Goal: Communication & Community: Share content

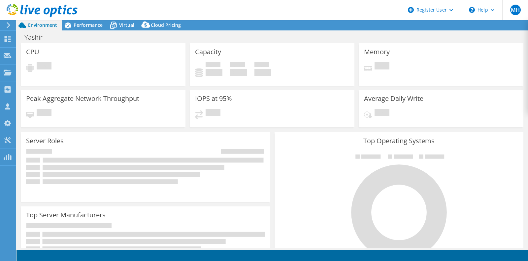
select select "USD"
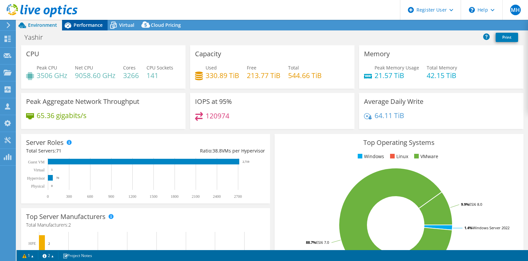
click at [94, 21] on div "Performance" at bounding box center [85, 25] width 46 height 11
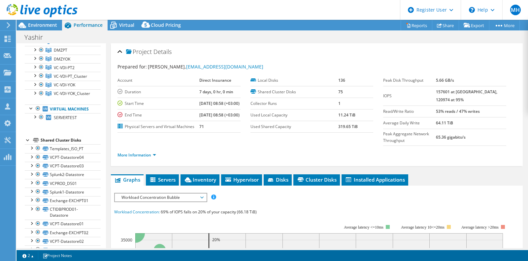
scroll to position [82, 0]
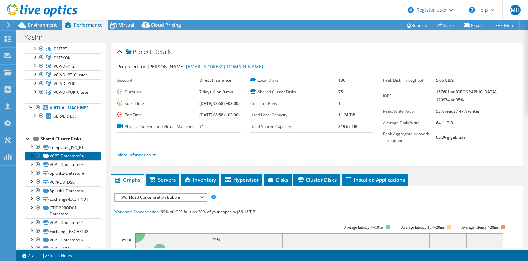
click at [60, 160] on link "VCPT-Datastore04" at bounding box center [63, 156] width 76 height 9
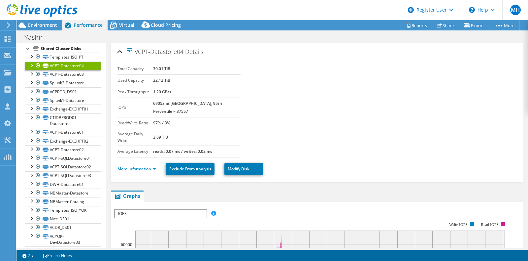
scroll to position [171, 0]
click at [135, 166] on link "More Information" at bounding box center [137, 169] width 39 height 6
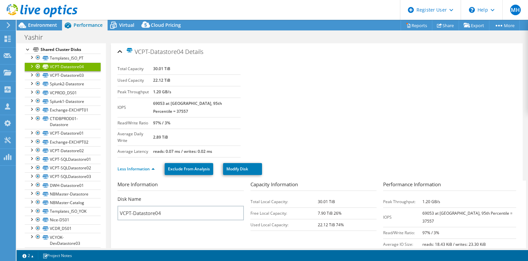
click at [63, 54] on div "Shared Cluster Disks" at bounding box center [71, 50] width 60 height 8
click at [61, 54] on div "Shared Cluster Disks" at bounding box center [71, 50] width 60 height 8
click at [27, 52] on div at bounding box center [28, 49] width 7 height 7
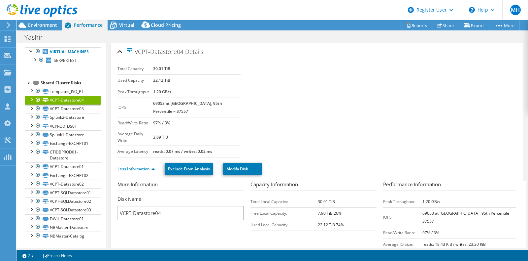
scroll to position [7, 0]
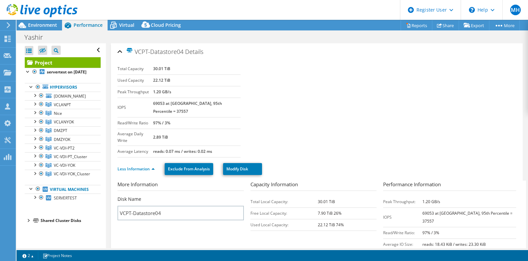
drag, startPoint x: 45, startPoint y: 238, endPoint x: 28, endPoint y: 233, distance: 17.2
click at [28, 224] on li "Shared Cluster Disks Templates_ISO_PT Templates_ISO_PT | [DOMAIN_NAME]" at bounding box center [63, 220] width 76 height 8
click at [28, 223] on div at bounding box center [28, 219] width 7 height 7
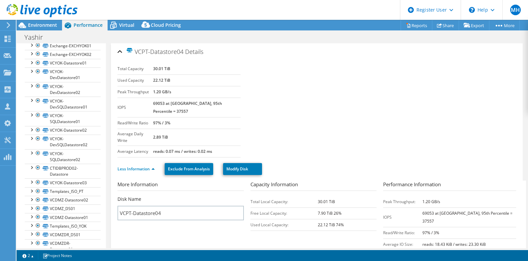
scroll to position [380, 0]
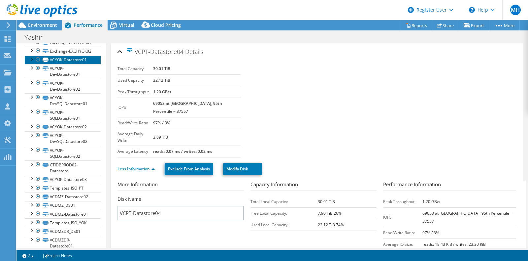
click at [70, 64] on link "VCYOK-Datastore01" at bounding box center [63, 59] width 76 height 9
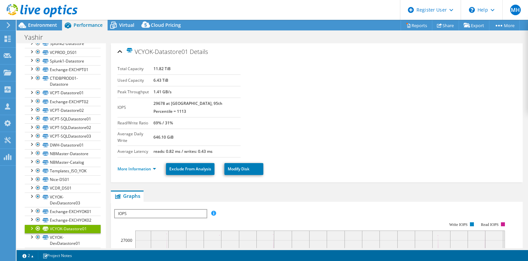
scroll to position [214, 0]
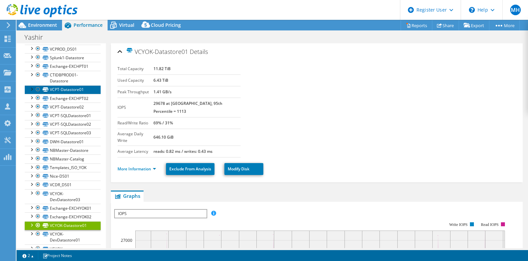
click at [70, 94] on link "VCPT-Datastore01" at bounding box center [63, 89] width 76 height 9
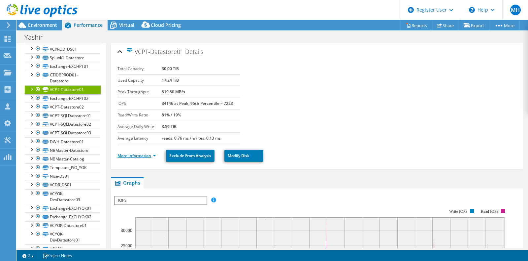
click at [131, 154] on link "More Information" at bounding box center [137, 156] width 39 height 6
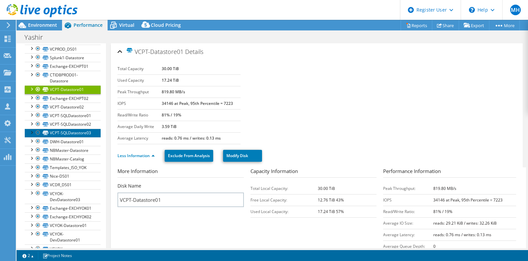
click at [63, 137] on link "VCPT-SQLDatastore03" at bounding box center [63, 132] width 76 height 9
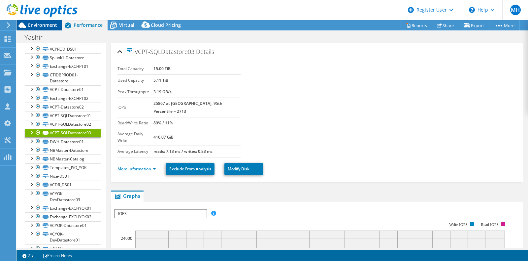
click at [48, 25] on span "Environment" at bounding box center [42, 25] width 29 height 6
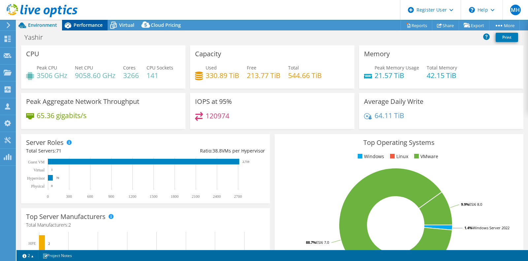
click at [79, 28] on span "Performance" at bounding box center [88, 25] width 29 height 6
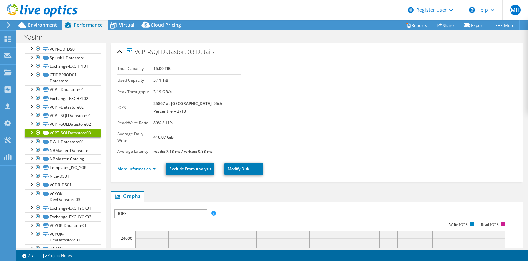
scroll to position [0, 0]
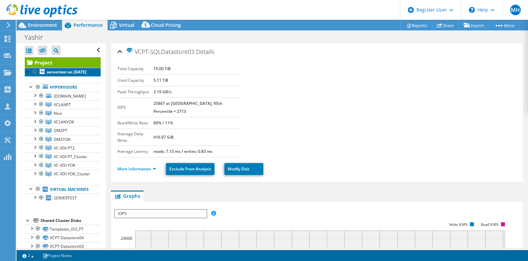
click at [59, 75] on b "servertest on [DATE]" at bounding box center [67, 72] width 40 height 6
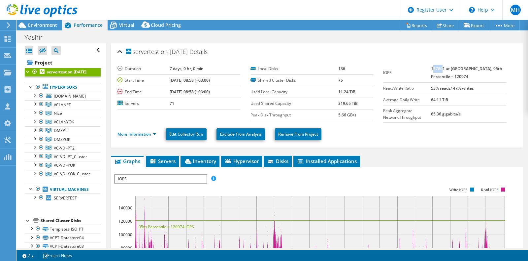
drag, startPoint x: 440, startPoint y: 68, endPoint x: 450, endPoint y: 67, distance: 10.6
click at [450, 67] on b "157601 at [GEOGRAPHIC_DATA], 95th Percentile = 120974" at bounding box center [466, 73] width 71 height 14
drag, startPoint x: 453, startPoint y: 68, endPoint x: 434, endPoint y: 65, distance: 18.7
click at [434, 65] on tr "IOPS 157601 at [GEOGRAPHIC_DATA], 95th Percentile = 120974" at bounding box center [444, 72] width 123 height 19
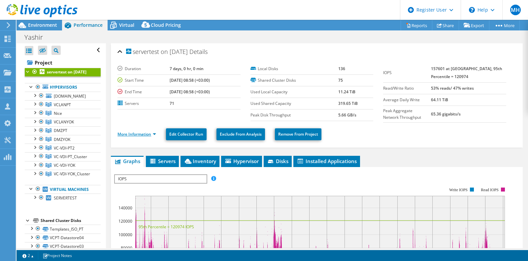
click at [130, 132] on link "More Information" at bounding box center [137, 134] width 39 height 6
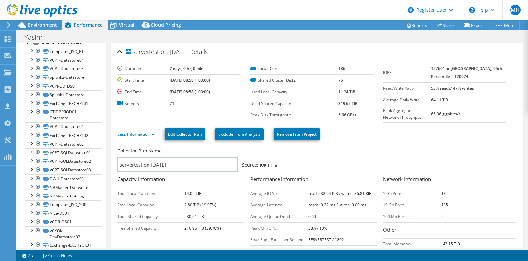
scroll to position [180, 0]
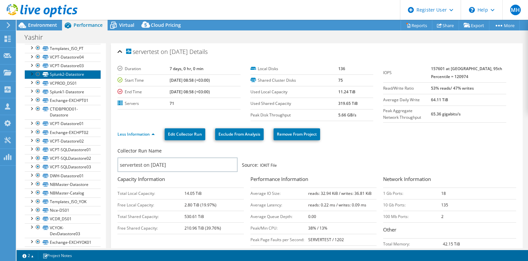
click at [76, 79] on link "Splunk2-Datastore" at bounding box center [63, 74] width 76 height 9
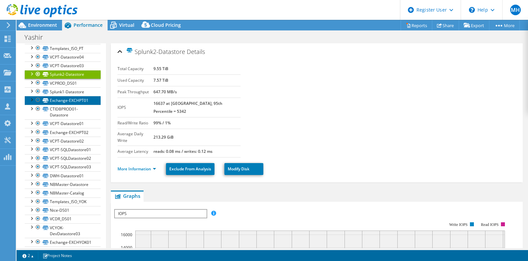
click at [70, 104] on link "Exchange-EXCHPT01" at bounding box center [63, 100] width 76 height 9
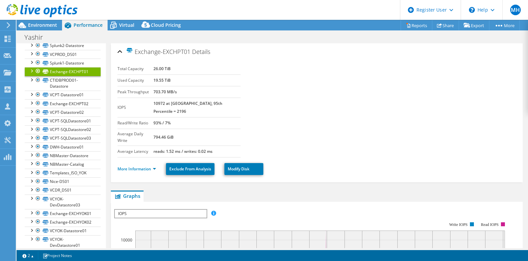
scroll to position [210, 0]
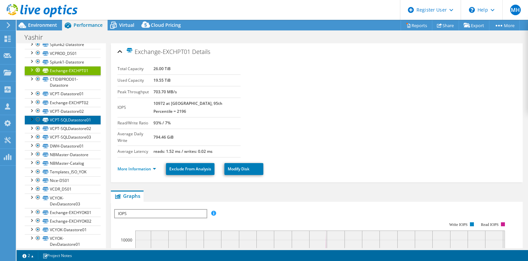
click at [67, 124] on link "VCPT-SQLDatastore01" at bounding box center [63, 119] width 76 height 9
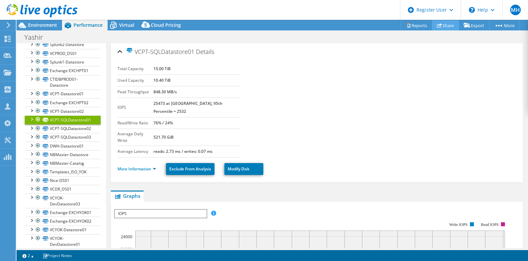
click at [450, 21] on link "Share" at bounding box center [445, 25] width 27 height 10
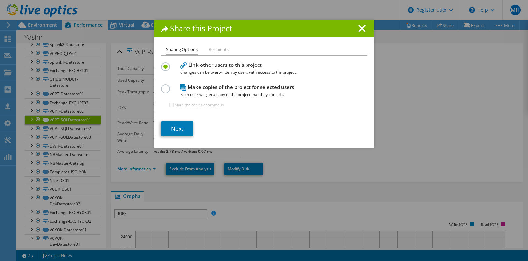
click at [163, 86] on label at bounding box center [167, 85] width 12 height 2
click at [0, 0] on input "radio" at bounding box center [0, 0] width 0 height 0
click at [176, 130] on link "Next" at bounding box center [177, 128] width 32 height 15
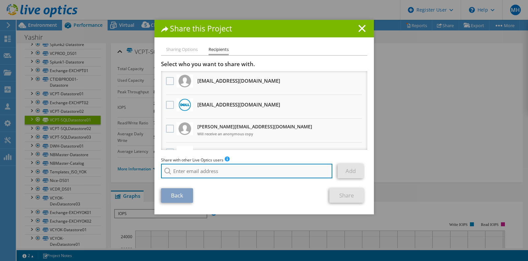
click at [180, 171] on input "search" at bounding box center [247, 170] width 172 height 15
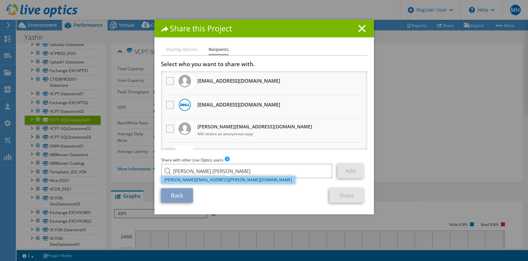
click at [196, 182] on li "[PERSON_NAME][EMAIL_ADDRESS][PERSON_NAME][DOMAIN_NAME]" at bounding box center [228, 180] width 134 height 8
type input "[PERSON_NAME][EMAIL_ADDRESS][PERSON_NAME][DOMAIN_NAME]"
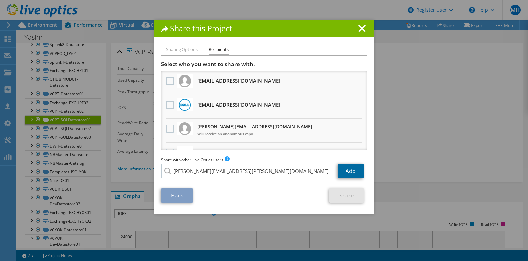
click at [349, 173] on link "Add" at bounding box center [351, 170] width 26 height 15
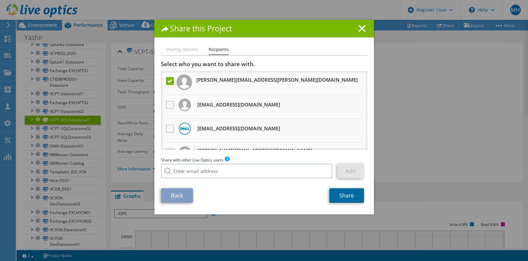
click at [350, 199] on link "Share" at bounding box center [347, 195] width 35 height 15
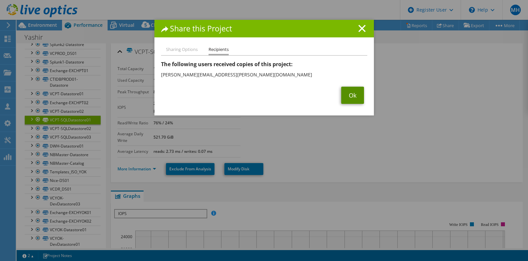
click at [354, 92] on link "Ok" at bounding box center [353, 95] width 23 height 17
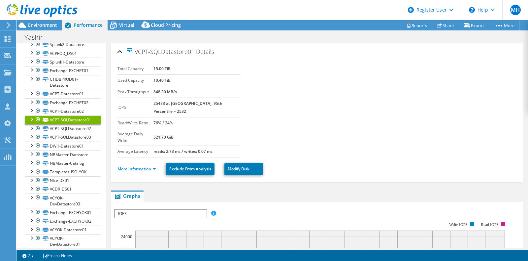
scroll to position [0, 0]
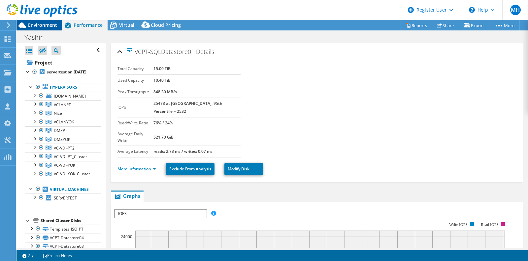
click at [52, 23] on span "Environment" at bounding box center [42, 25] width 29 height 6
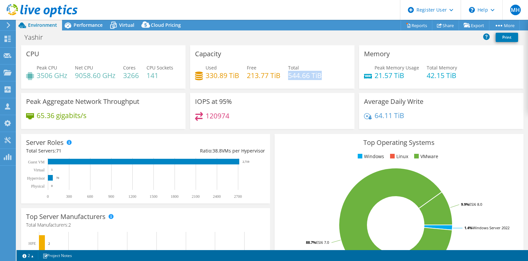
drag, startPoint x: 288, startPoint y: 75, endPoint x: 319, endPoint y: 82, distance: 31.8
click at [319, 82] on div "Used 330.89 TiB Free 213.77 TiB Total 544.66 TiB" at bounding box center [272, 74] width 155 height 21
click at [90, 24] on span "Performance" at bounding box center [88, 25] width 29 height 6
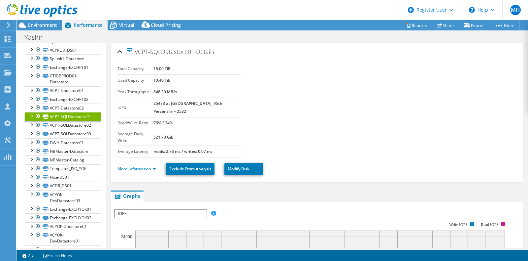
scroll to position [212, 0]
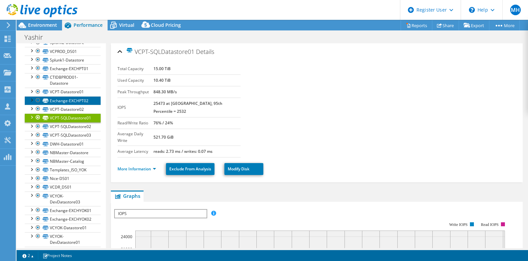
click at [62, 105] on link "Exchange-EXCHPT02" at bounding box center [63, 100] width 76 height 9
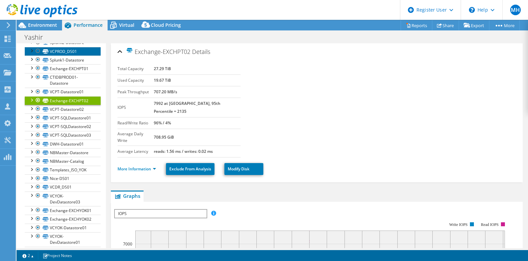
click at [59, 55] on link "VCPROD_DS01" at bounding box center [63, 51] width 76 height 9
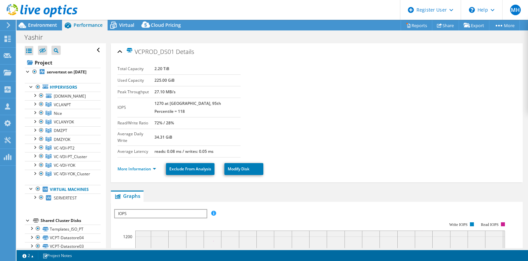
select select "USD"
